Goal: Task Accomplishment & Management: Complete application form

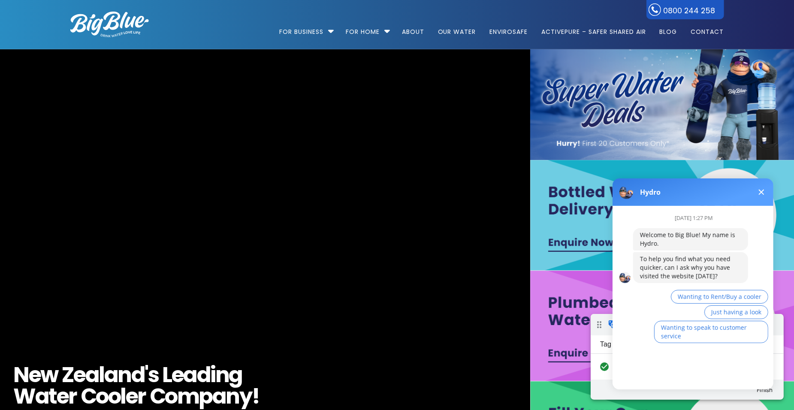
drag, startPoint x: 100, startPoint y: 26, endPoint x: 107, endPoint y: 24, distance: 6.8
click at [100, 26] on img at bounding box center [109, 25] width 79 height 26
click at [730, 296] on span "Wanting to Rent/Buy a cooler" at bounding box center [720, 296] width 84 height 8
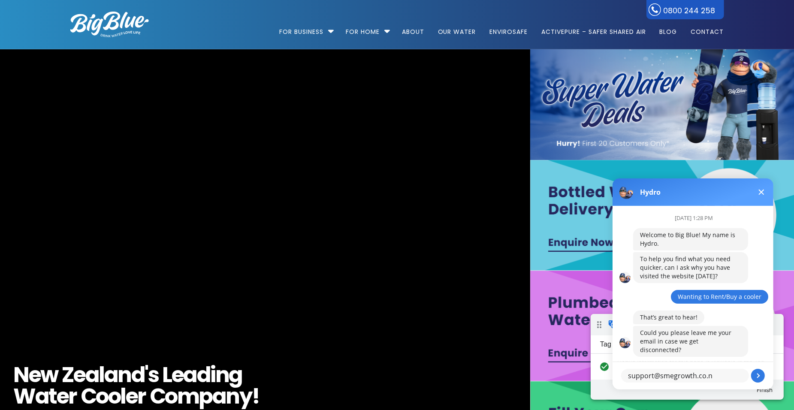
type textarea "support@smegrowth.co.nz"
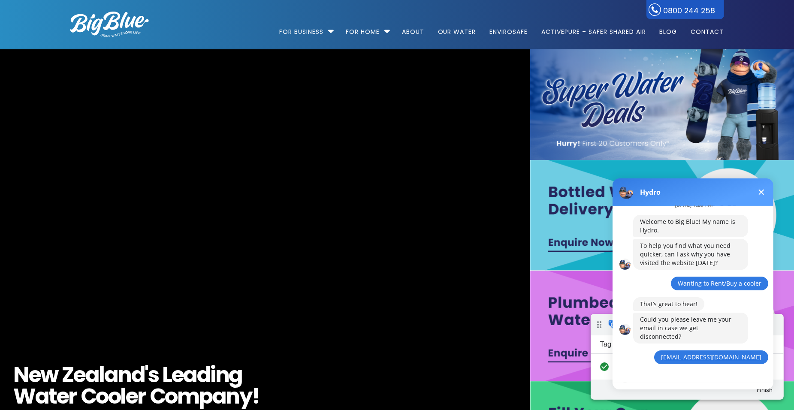
scroll to position [51, 0]
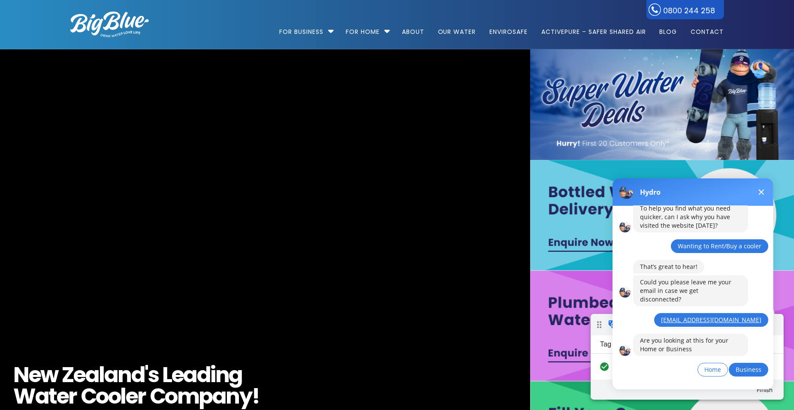
click at [744, 363] on button "Business" at bounding box center [748, 370] width 39 height 14
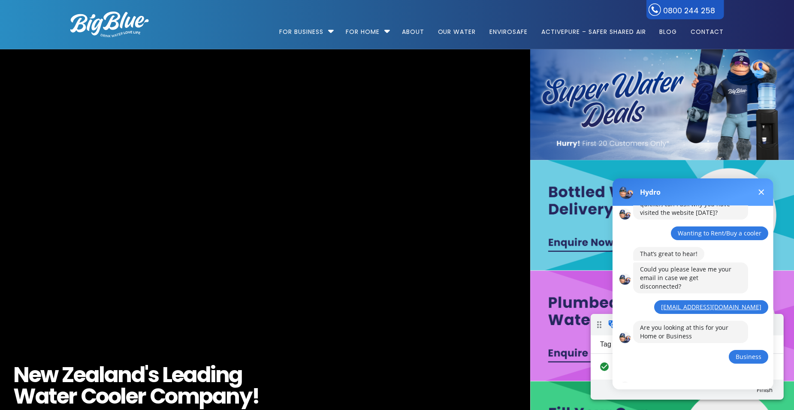
scroll to position [100, 0]
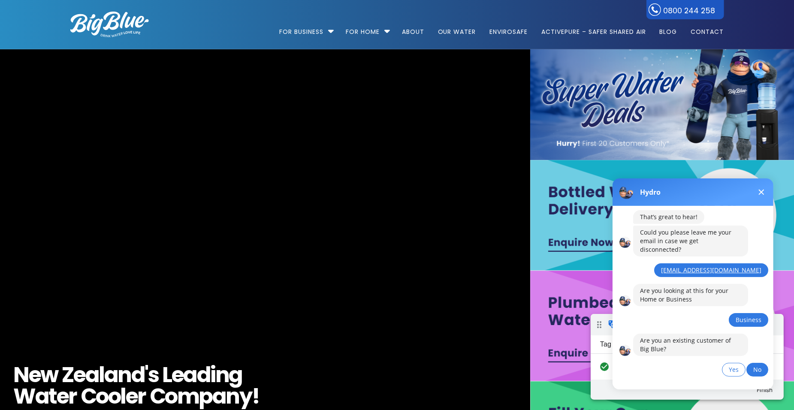
click at [759, 365] on span "No" at bounding box center [757, 369] width 8 height 8
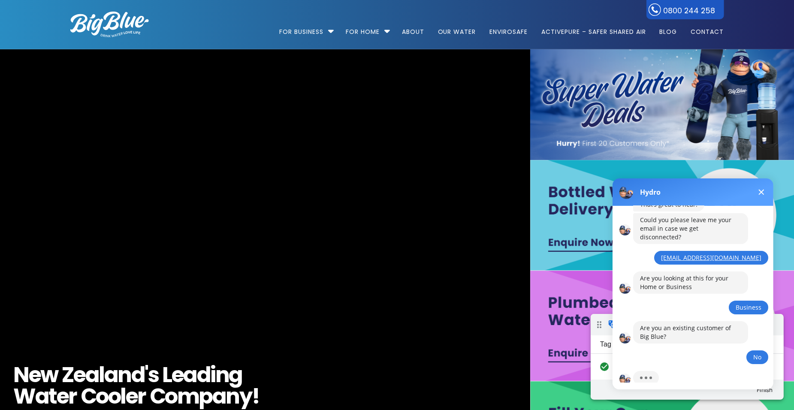
scroll to position [151, 0]
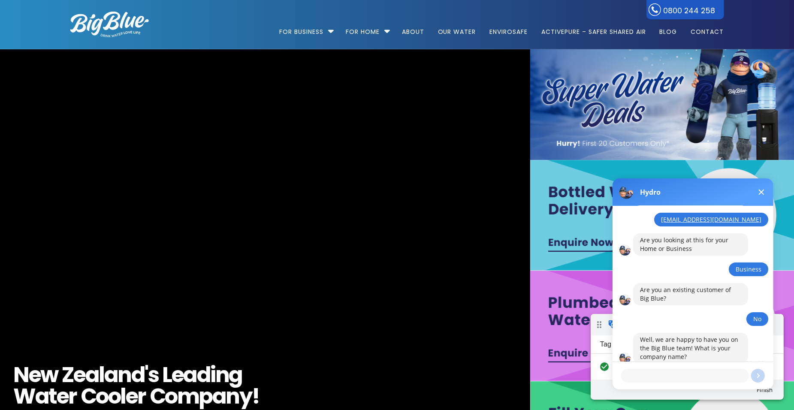
click at [691, 375] on textarea at bounding box center [685, 376] width 128 height 14
type textarea "SME Growth - Test Only"
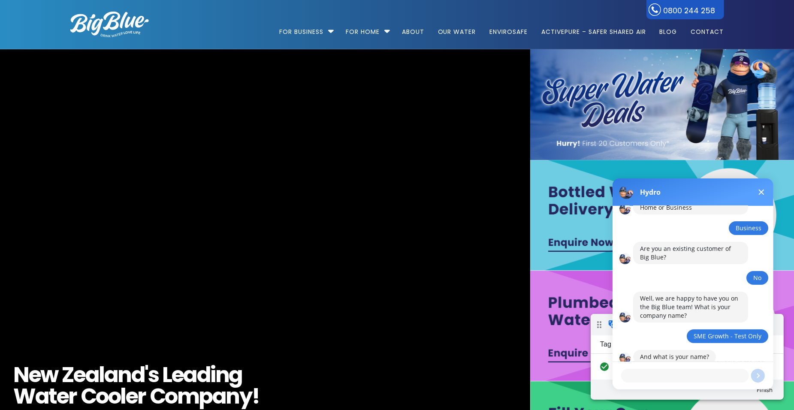
scroll to position [192, 0]
type textarea "Kirstie"
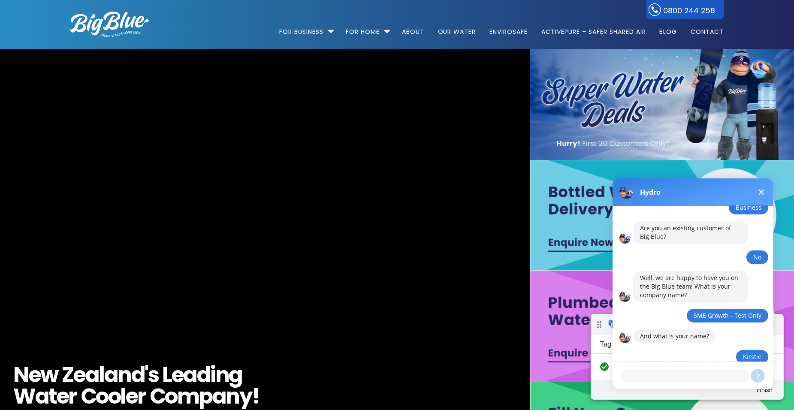
scroll to position [294, 0]
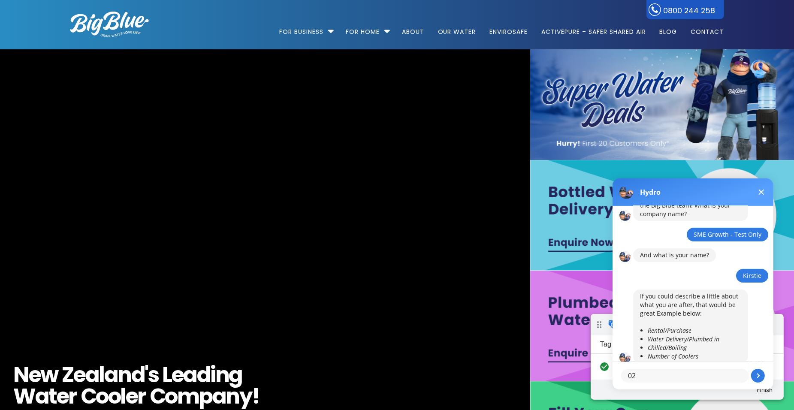
type textarea "0"
type textarea "Rental"
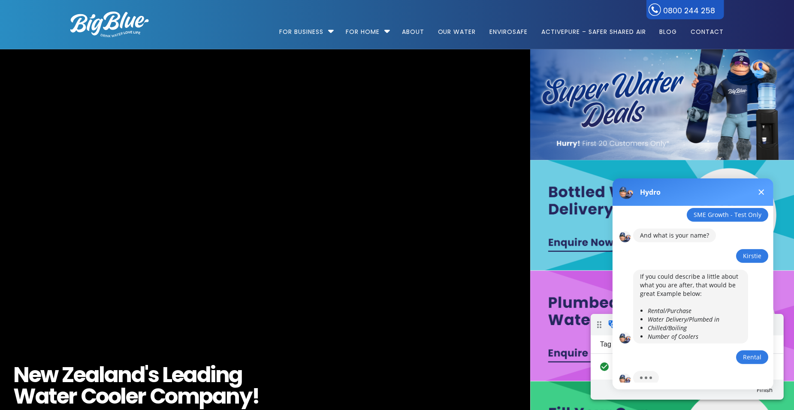
scroll to position [352, 0]
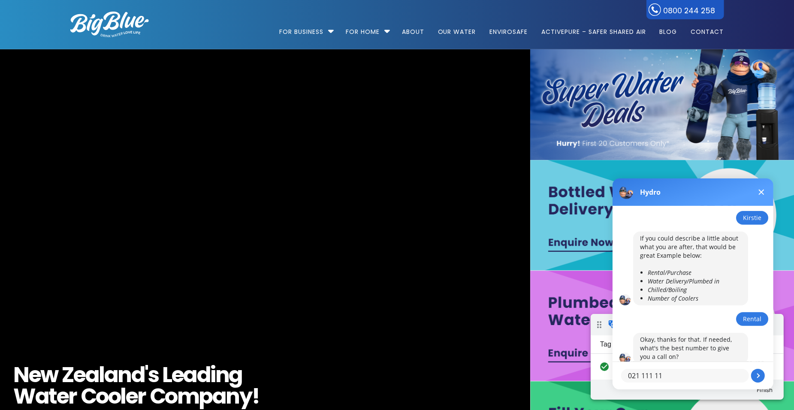
type textarea "021 111 111"
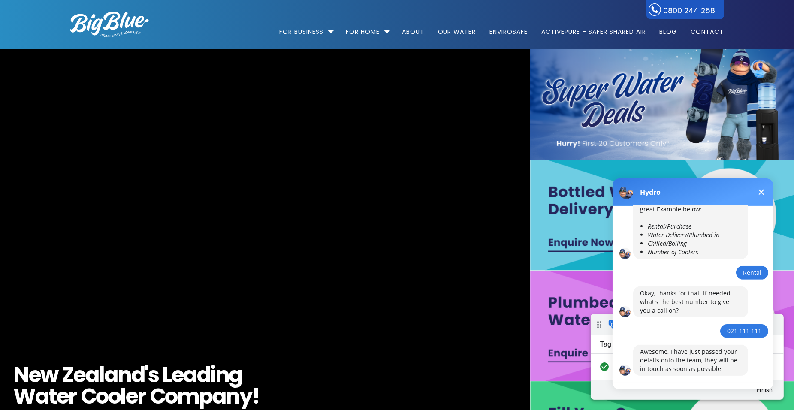
scroll to position [404, 0]
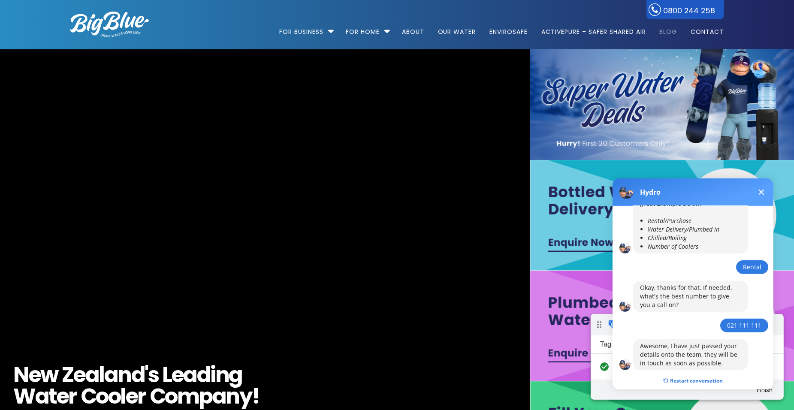
click at [678, 12] on link "Blog" at bounding box center [669, 27] width 30 height 55
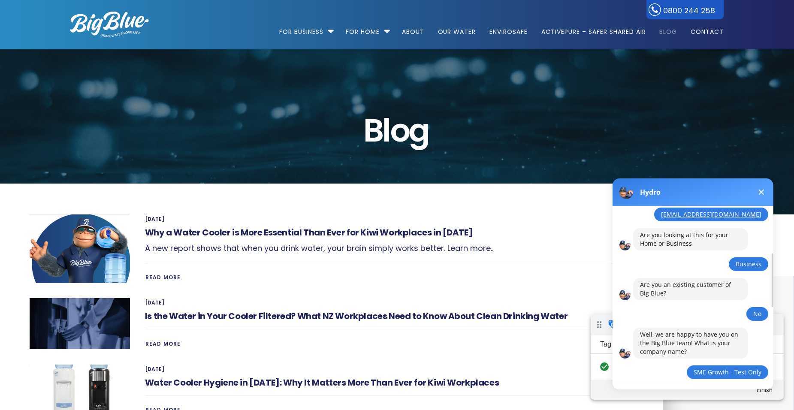
scroll to position [404, 0]
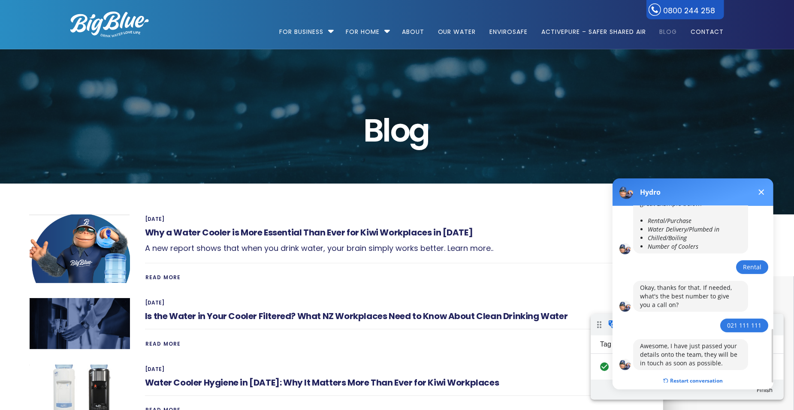
click at [762, 189] on button at bounding box center [761, 192] width 10 height 10
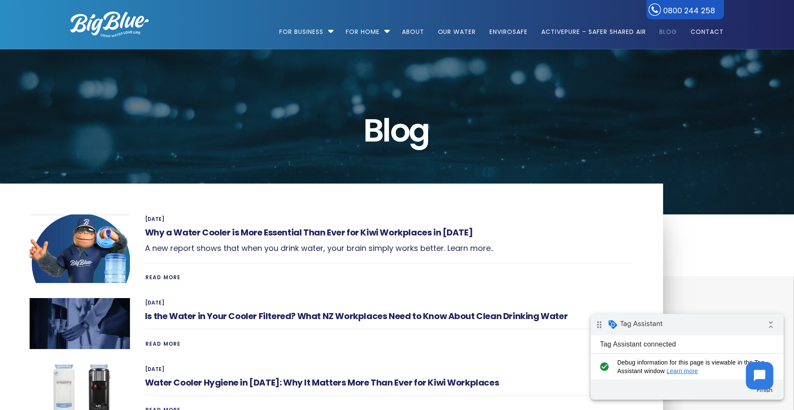
click at [677, 10] on link "Blog" at bounding box center [669, 27] width 30 height 55
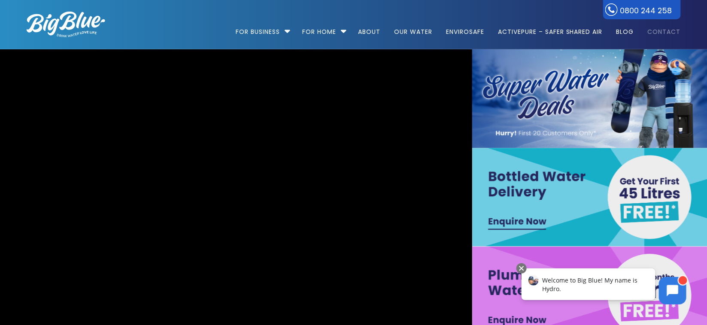
click at [657, 30] on link "Contact" at bounding box center [660, 27] width 39 height 55
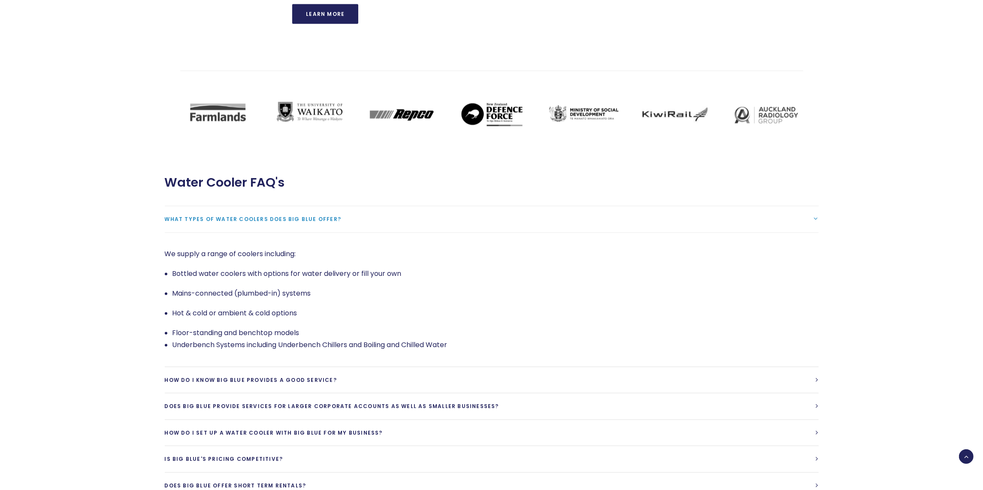
scroll to position [1817, 0]
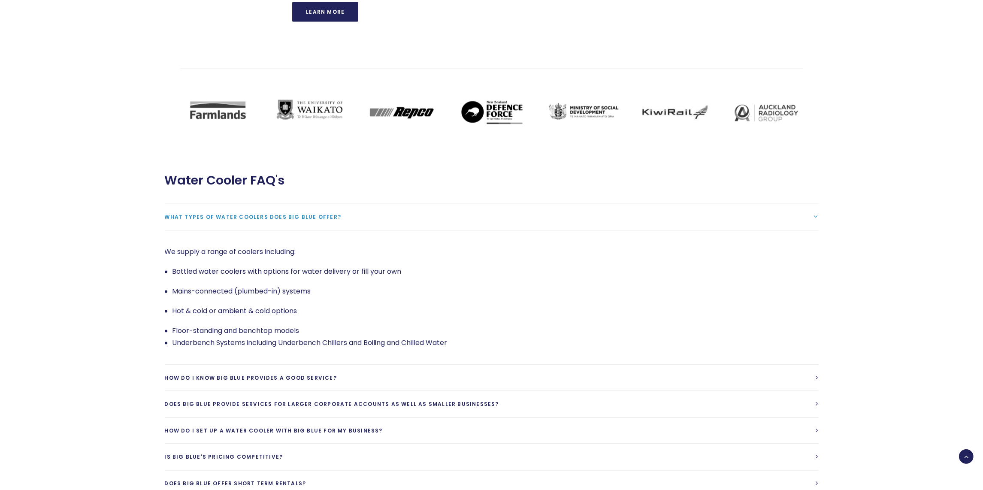
click at [964, 453] on icon at bounding box center [966, 456] width 15 height 15
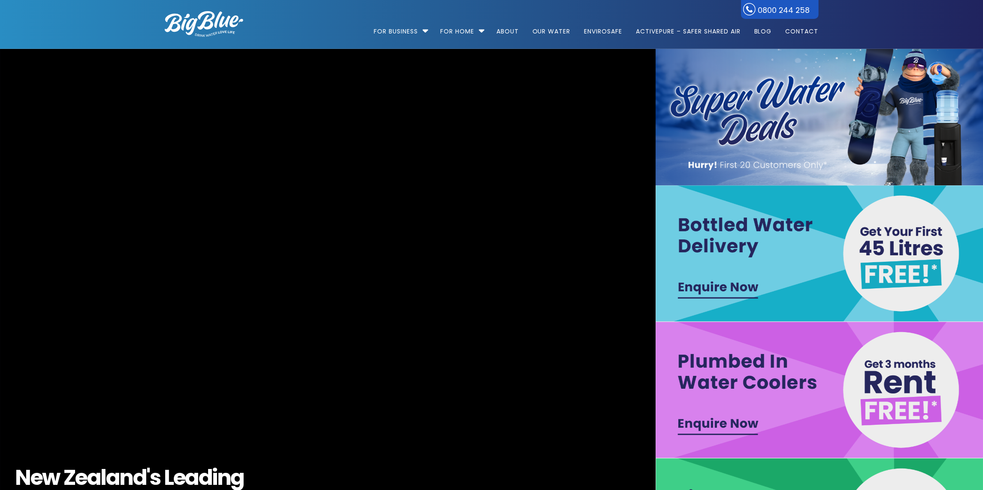
scroll to position [0, 0]
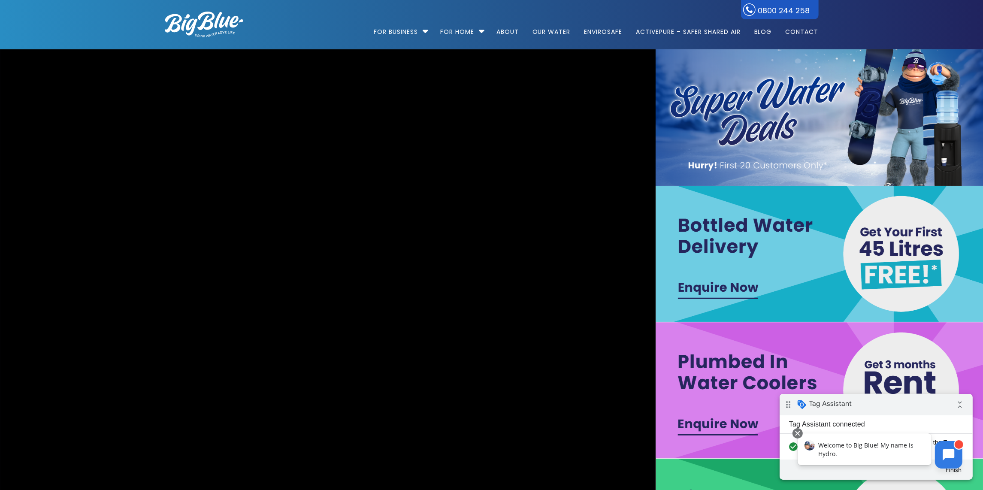
drag, startPoint x: 945, startPoint y: 449, endPoint x: 941, endPoint y: 629, distance: 180.3
click at [945, 449] on icon at bounding box center [949, 455] width 12 height 12
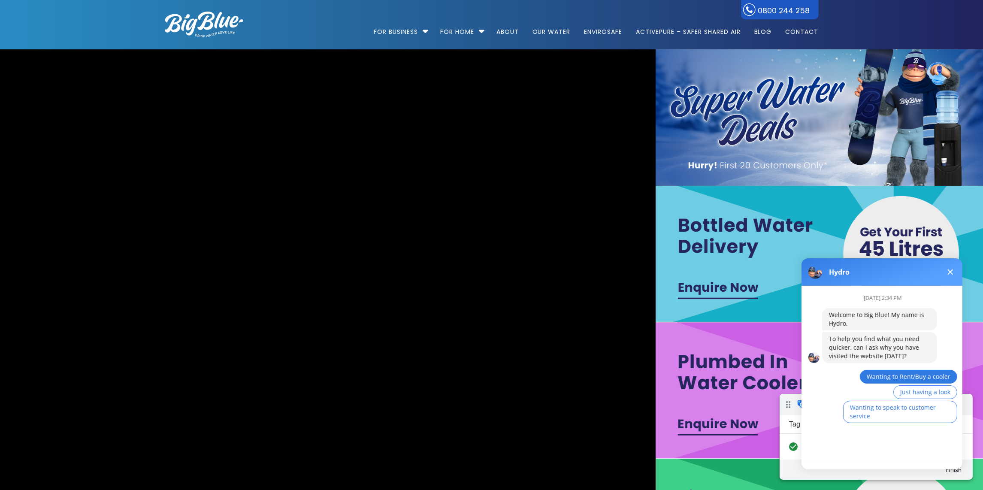
click at [933, 375] on span "Wanting to Rent/Buy a cooler" at bounding box center [908, 376] width 84 height 8
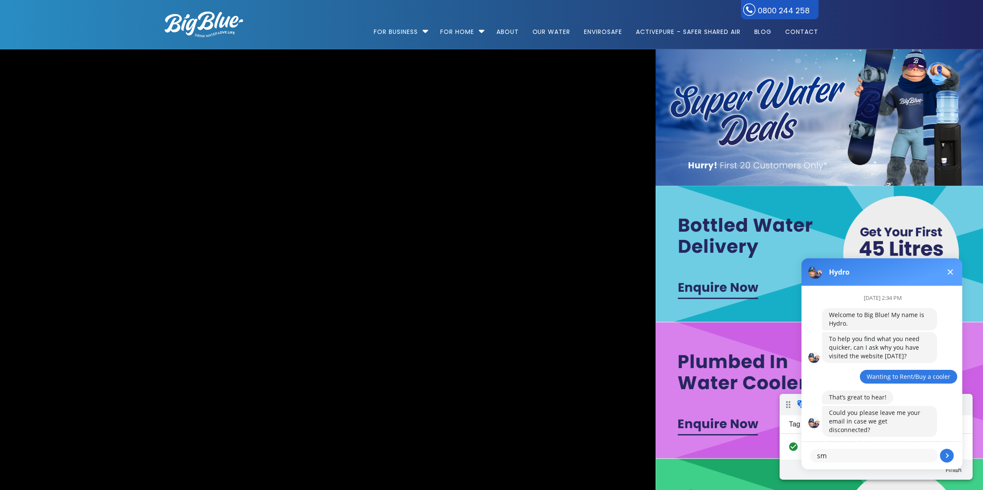
type textarea "s"
type textarea "support@smegrowth.co.nz"
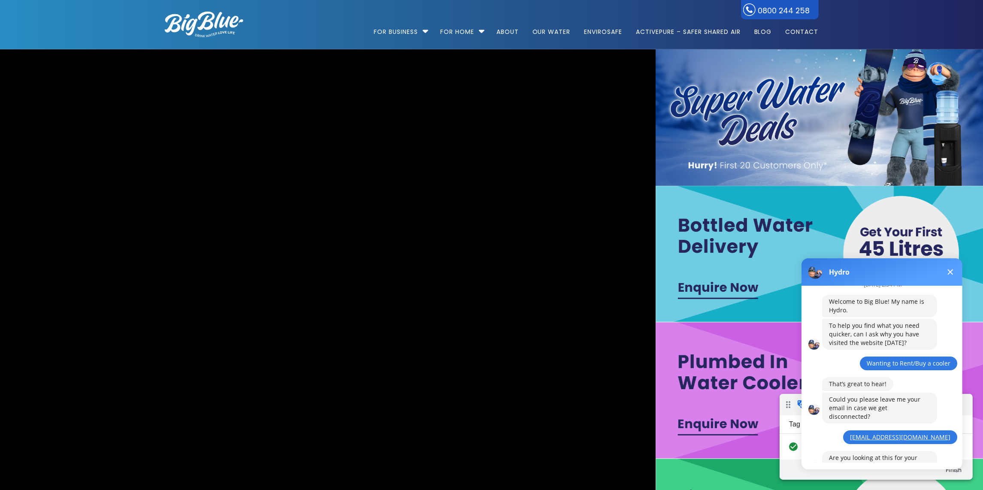
scroll to position [51, 0]
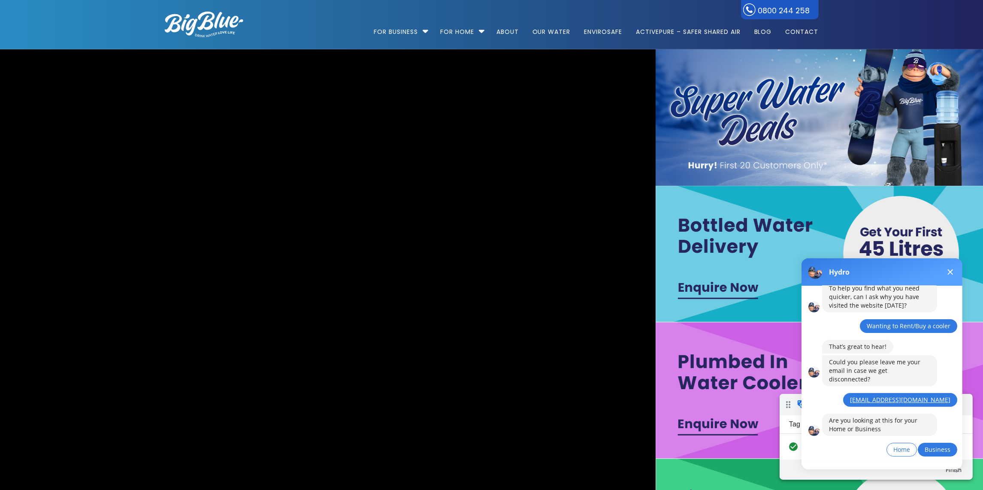
click at [931, 445] on span "Business" at bounding box center [937, 449] width 26 height 8
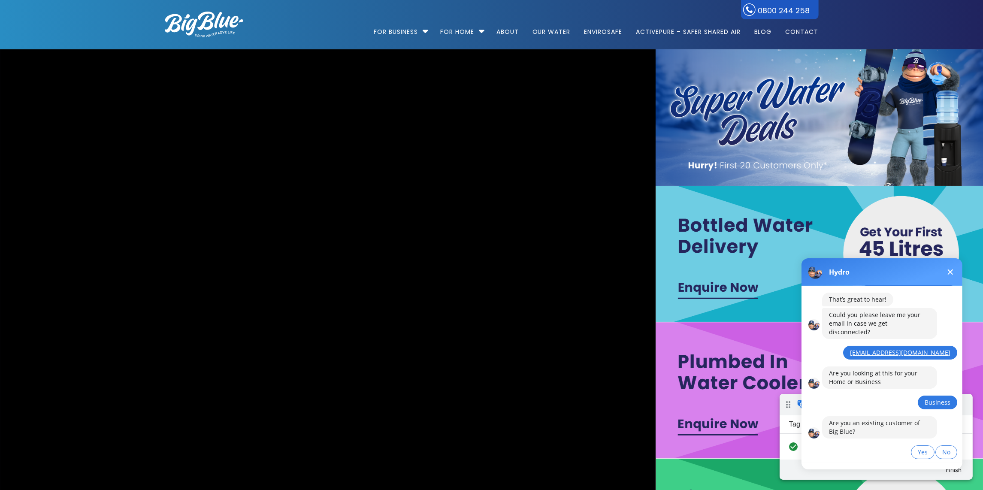
scroll to position [101, 0]
click at [946, 445] on span "No" at bounding box center [946, 449] width 8 height 8
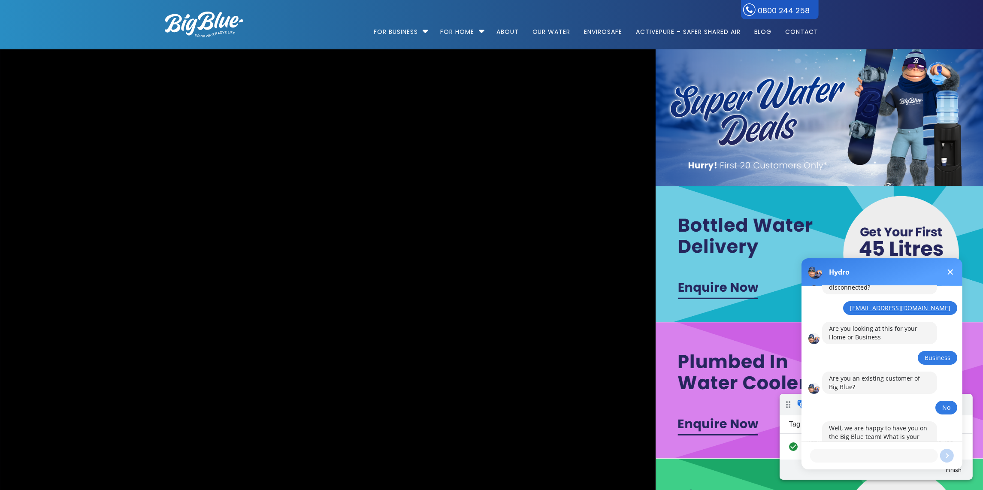
scroll to position [151, 0]
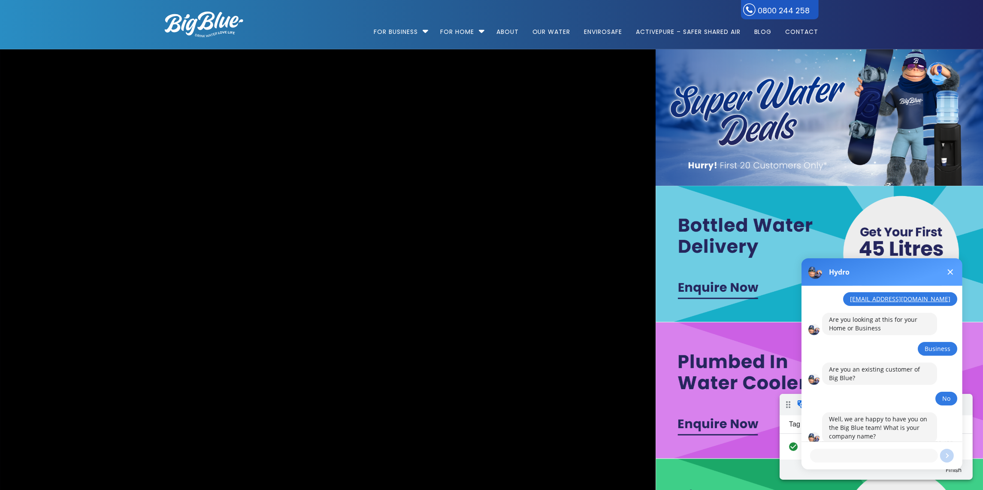
click at [864, 455] on textarea at bounding box center [874, 455] width 128 height 14
type textarea "SME Growth - Test Only"
click at [947, 457] on button at bounding box center [947, 455] width 14 height 14
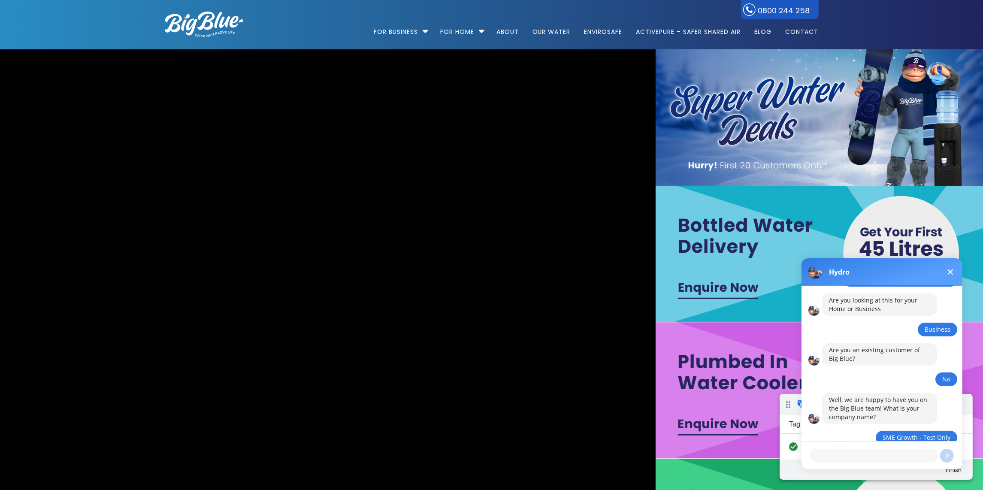
scroll to position [192, 0]
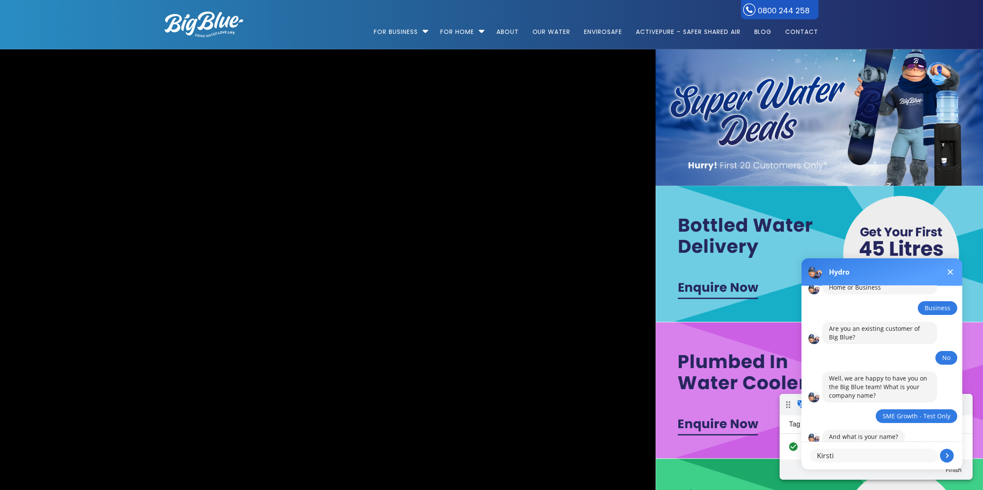
type textarea "Kirstie"
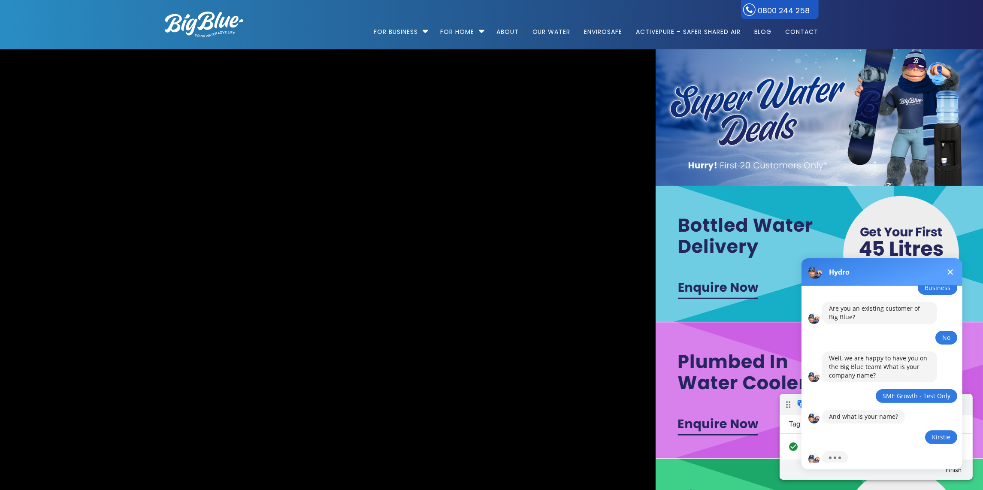
scroll to position [294, 0]
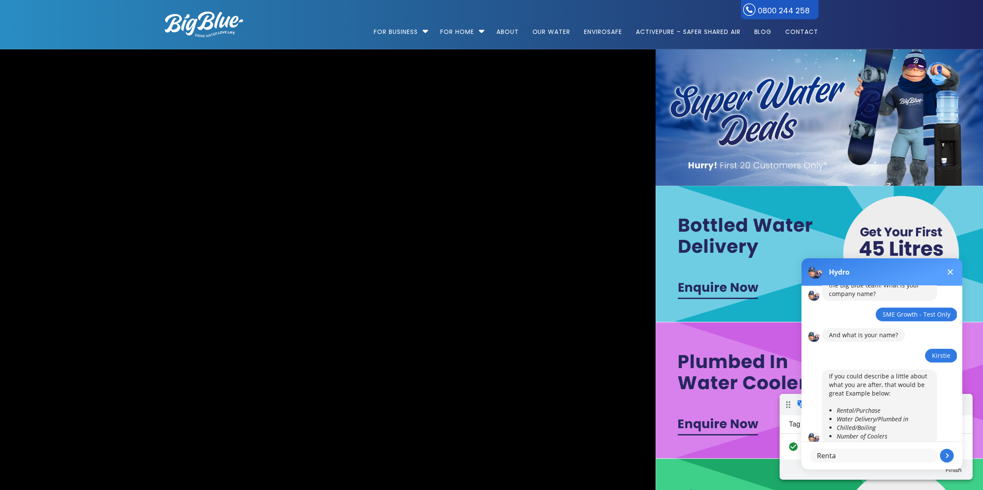
type textarea "Rental"
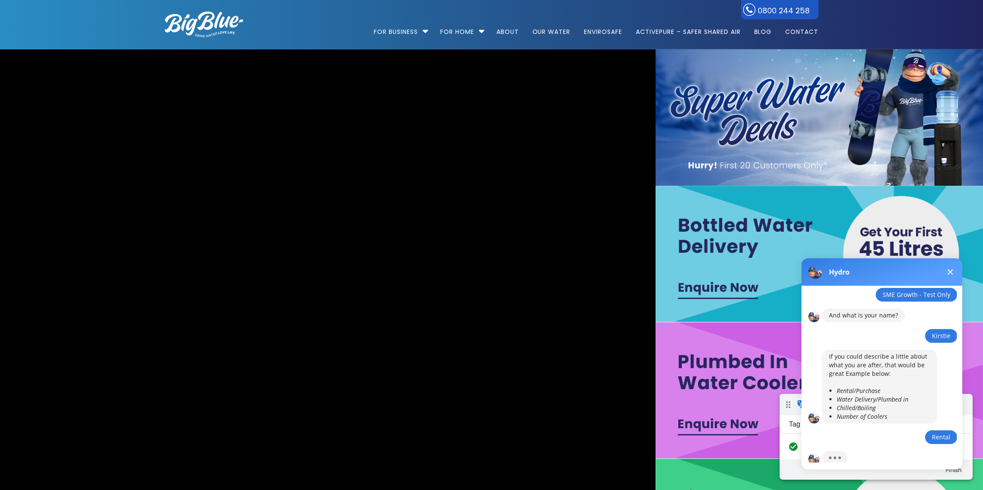
scroll to position [352, 0]
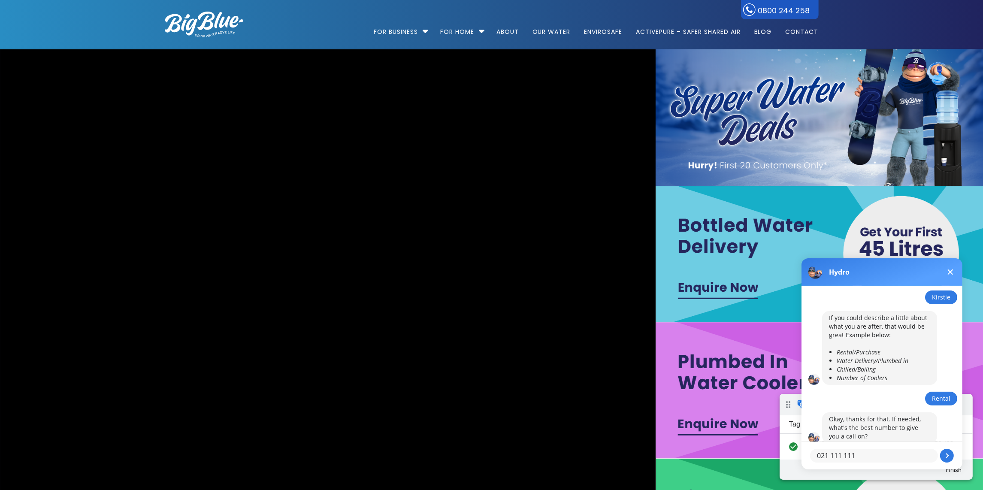
type textarea "021 111 111"
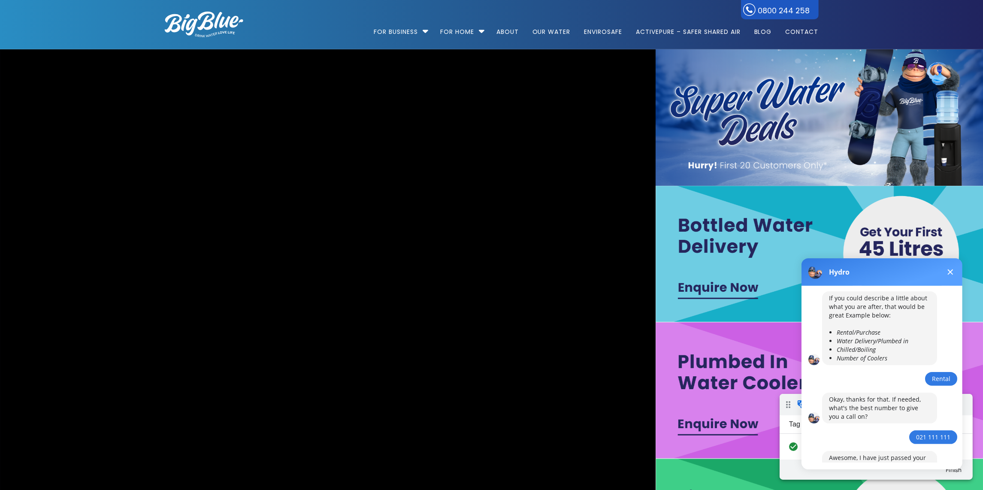
click at [223, 21] on img at bounding box center [204, 25] width 79 height 26
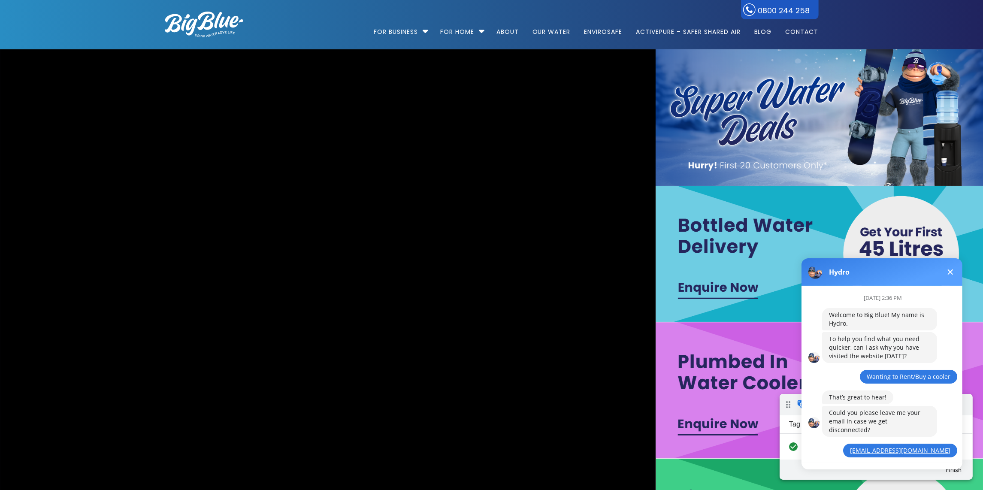
scroll to position [403, 0]
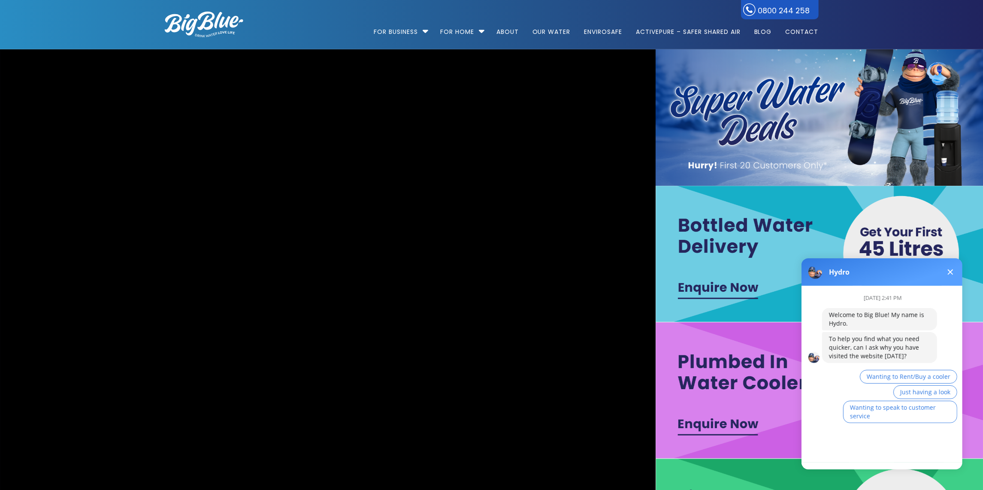
click at [954, 267] on button at bounding box center [950, 271] width 10 height 10
